Goal: Find specific page/section: Find specific page/section

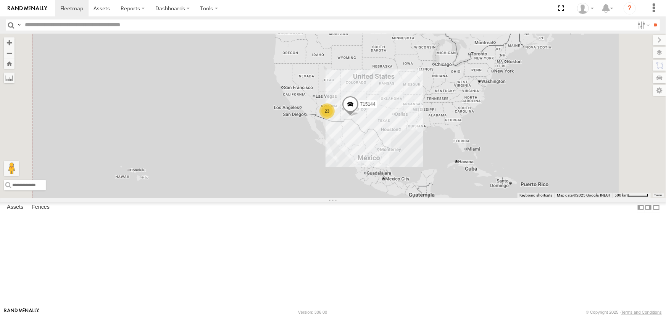
click at [0, 0] on link at bounding box center [0, 0] width 0 height 0
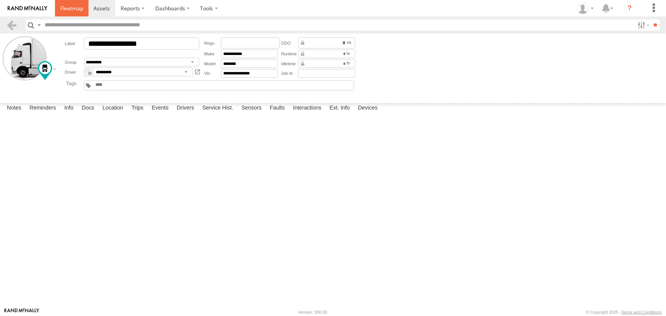
click at [74, 8] on span at bounding box center [71, 8] width 23 height 7
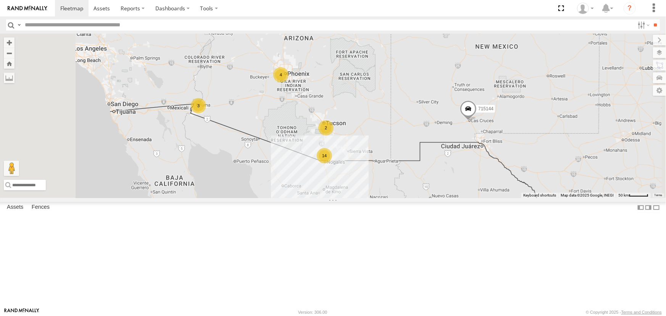
click at [0, 0] on link at bounding box center [0, 0] width 0 height 0
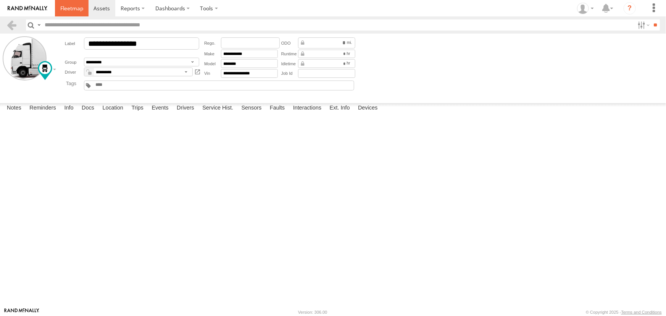
click at [76, 11] on span at bounding box center [71, 8] width 23 height 7
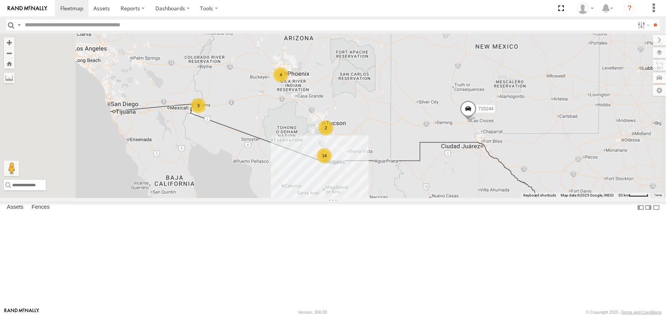
click at [0, 0] on div "P13 ([PERSON_NAME])" at bounding box center [0, 0] width 0 height 0
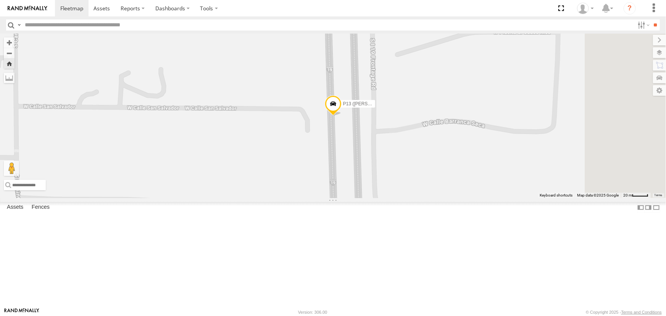
click at [0, 0] on div "All Assets" at bounding box center [0, 0] width 0 height 0
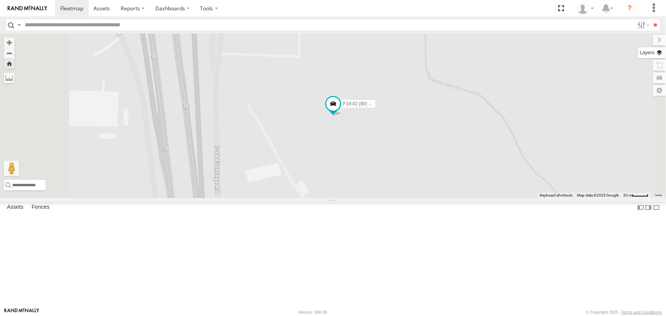
click at [663, 55] on label at bounding box center [653, 52] width 28 height 11
click at [0, 0] on span "Basemaps" at bounding box center [0, 0] width 0 height 0
click at [0, 0] on span "Satellite" at bounding box center [0, 0] width 0 height 0
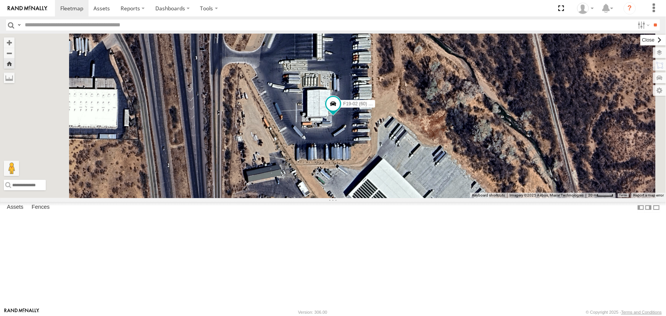
click at [641, 44] on label at bounding box center [654, 40] width 26 height 11
click at [73, 9] on span at bounding box center [71, 8] width 23 height 7
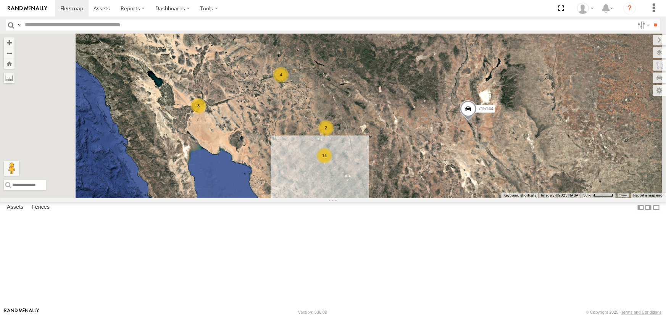
click at [0, 0] on div "P13 (Eduardo) All Assets" at bounding box center [0, 0] width 0 height 0
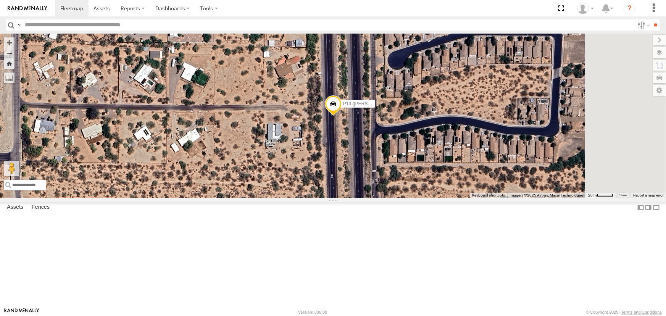
click at [341, 116] on span at bounding box center [333, 105] width 17 height 21
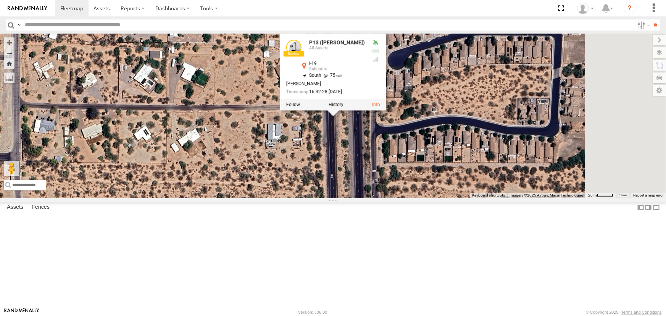
click at [0, 0] on div "P13 ([PERSON_NAME])" at bounding box center [0, 0] width 0 height 0
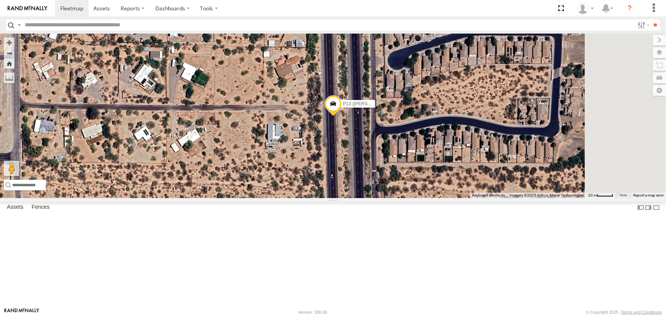
click at [0, 0] on div "P9" at bounding box center [0, 0] width 0 height 0
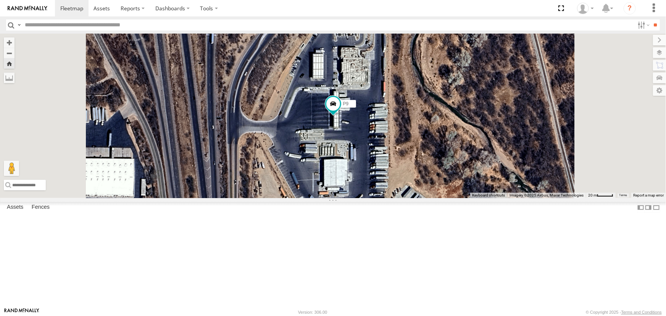
scroll to position [34, 0]
click at [0, 0] on div "F19-02 (60) - [PERSON_NAME]" at bounding box center [0, 0] width 0 height 0
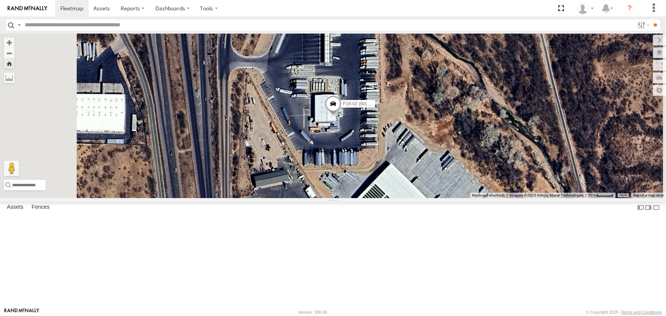
scroll to position [0, 0]
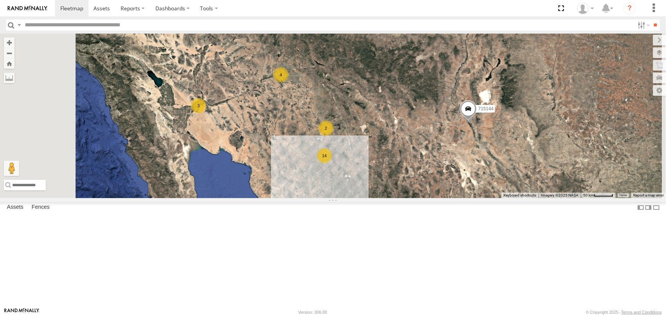
scroll to position [238, 0]
click at [0, 0] on div "All Assets" at bounding box center [0, 0] width 0 height 0
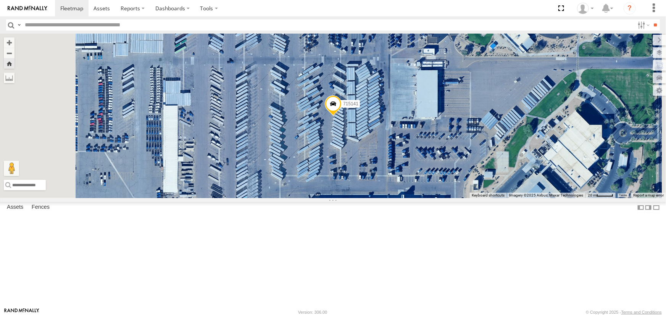
scroll to position [0, 0]
click at [0, 0] on div "F19-02 (60) - [PERSON_NAME]" at bounding box center [0, 0] width 0 height 0
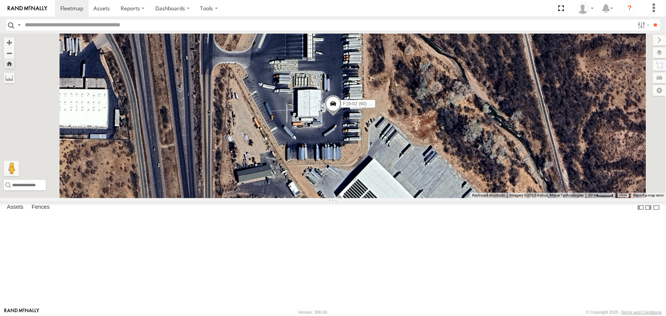
click at [0, 0] on div "P9" at bounding box center [0, 0] width 0 height 0
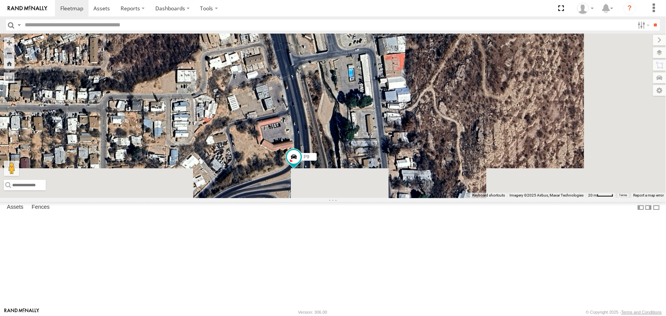
drag, startPoint x: 335, startPoint y: 152, endPoint x: 271, endPoint y: 52, distance: 118.6
click at [271, 52] on div "P9" at bounding box center [333, 116] width 666 height 165
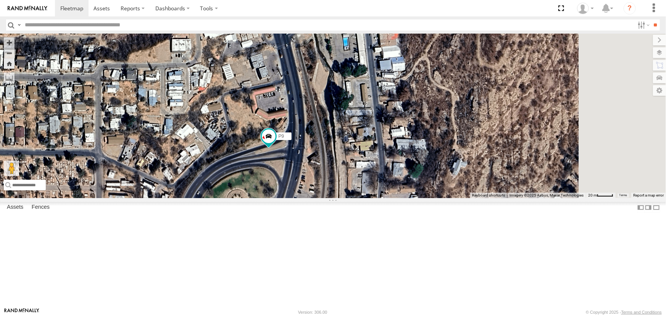
drag, startPoint x: 335, startPoint y: 150, endPoint x: 332, endPoint y: 128, distance: 22.8
click at [332, 128] on div "P9" at bounding box center [333, 116] width 666 height 165
click at [66, 9] on span at bounding box center [71, 8] width 23 height 7
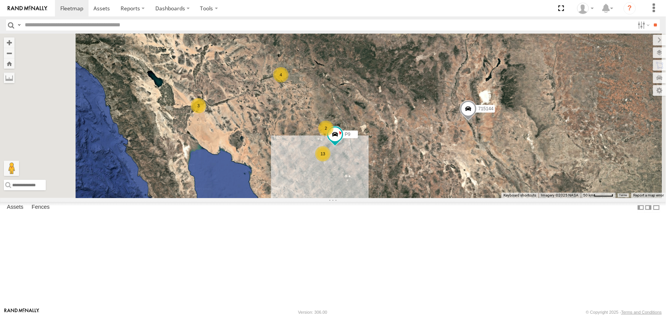
click at [0, 0] on div "F19-02 (60) - [PERSON_NAME]" at bounding box center [0, 0] width 0 height 0
